Goal: Register for event/course

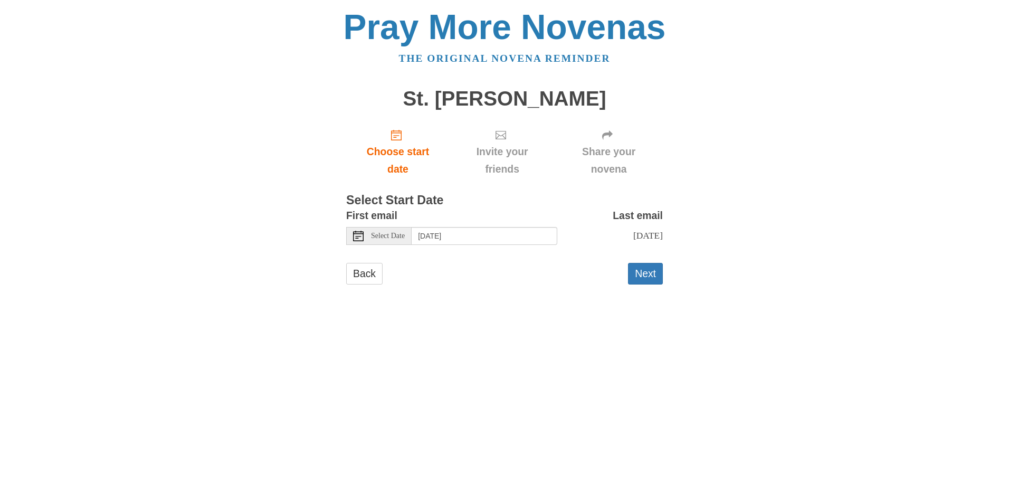
click at [360, 238] on icon at bounding box center [358, 236] width 11 height 11
click at [354, 234] on icon at bounding box center [358, 236] width 11 height 11
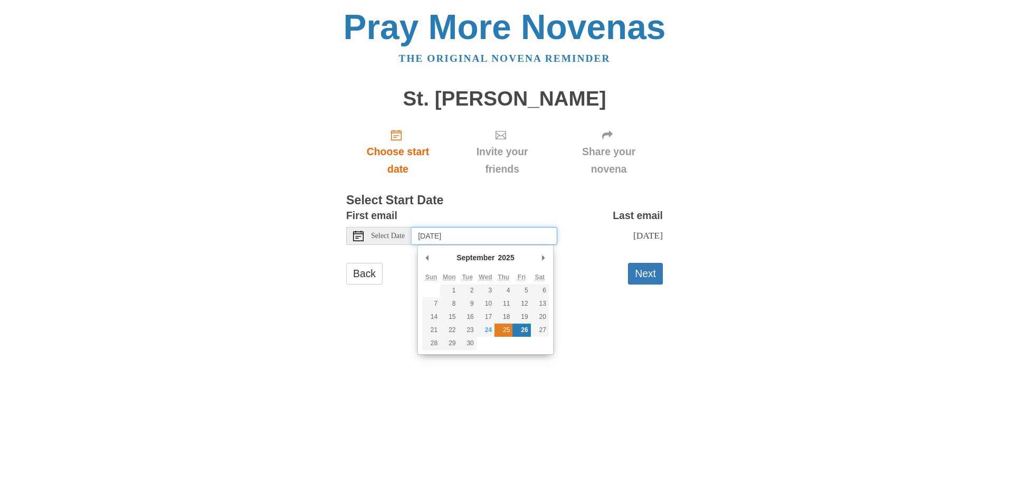
type input "Thursday, September 25th"
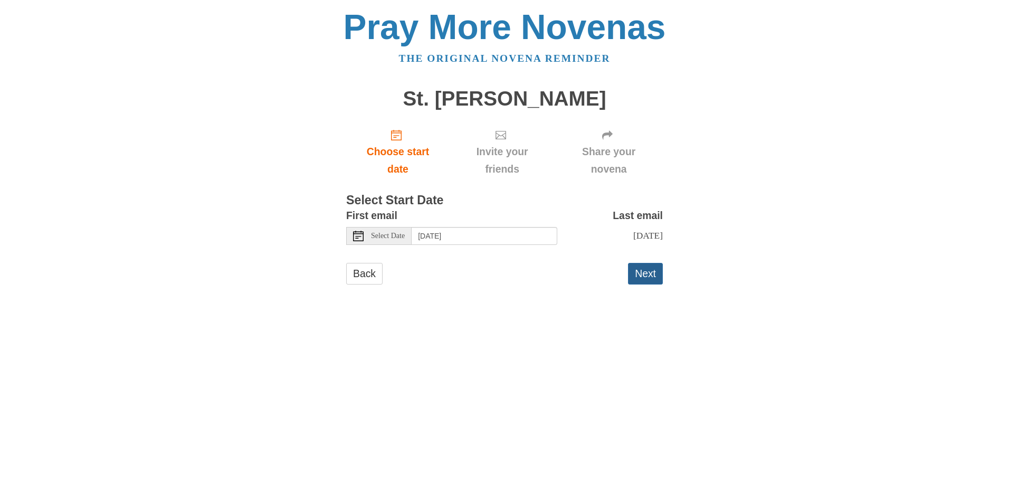
click at [642, 271] on button "Next" at bounding box center [645, 274] width 35 height 22
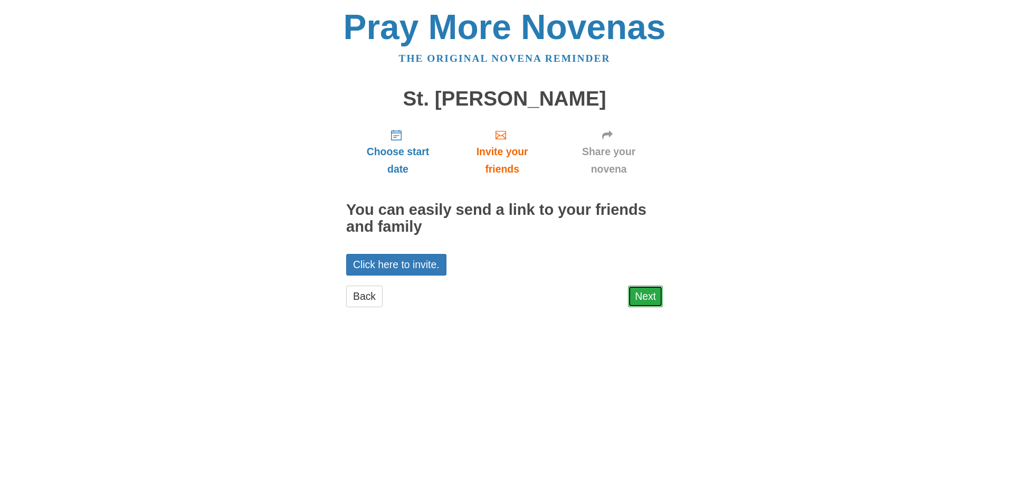
click at [643, 292] on link "Next" at bounding box center [645, 297] width 35 height 22
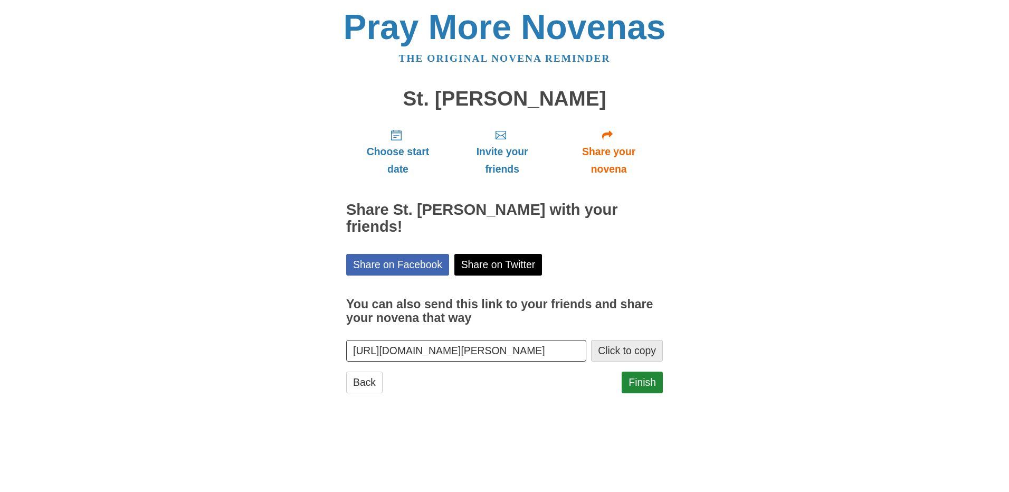
click at [628, 352] on button "Click to copy" at bounding box center [627, 351] width 72 height 22
click at [631, 351] on button "Click to copy" at bounding box center [627, 351] width 72 height 22
click at [649, 381] on link "Finish" at bounding box center [642, 383] width 41 height 22
